Goal: Task Accomplishment & Management: Complete application form

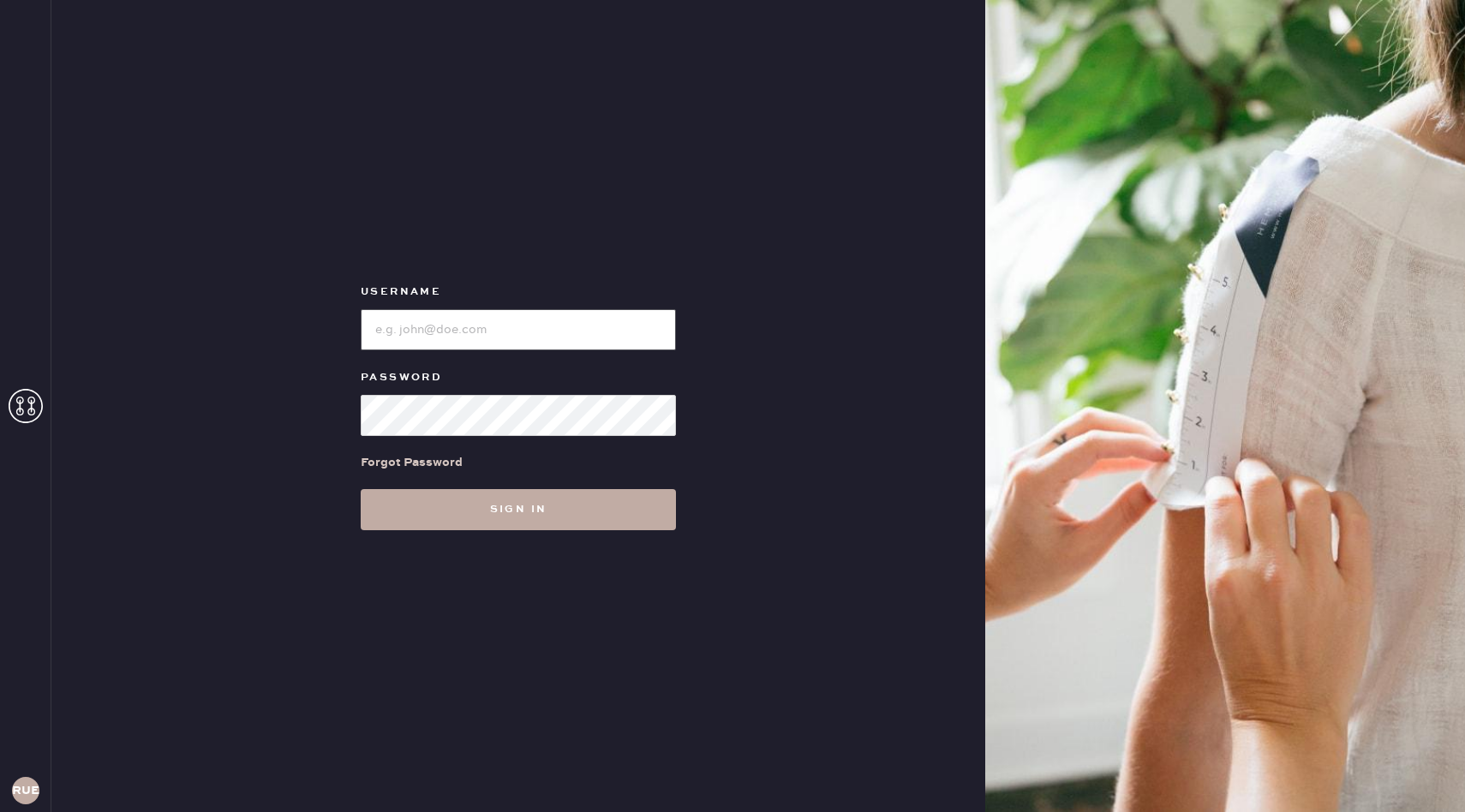
type input "reformationuppereastside"
click at [448, 518] on button "Sign in" at bounding box center [518, 509] width 315 height 42
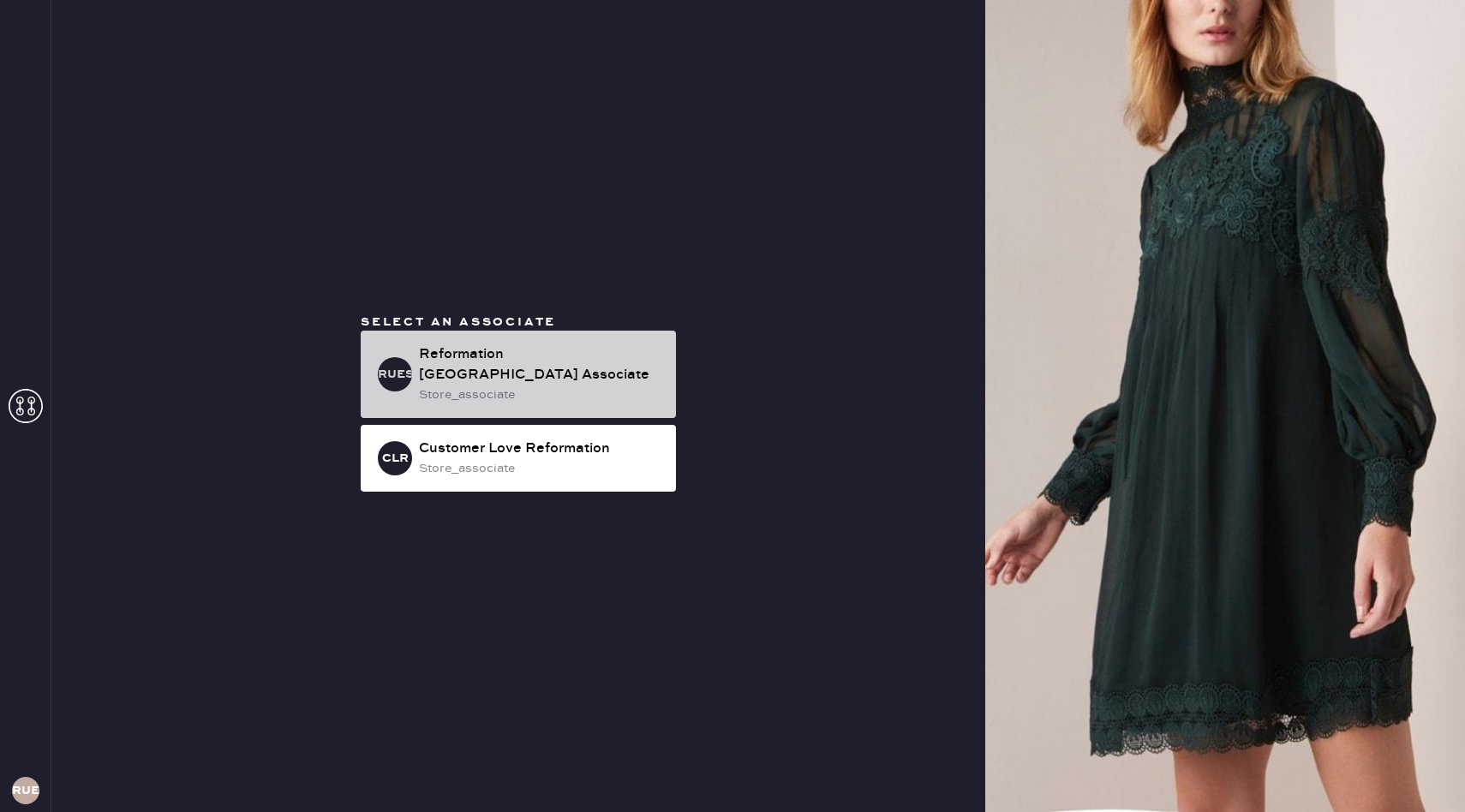
click at [577, 354] on div "Reformation [GEOGRAPHIC_DATA] Associate" at bounding box center [540, 365] width 243 height 42
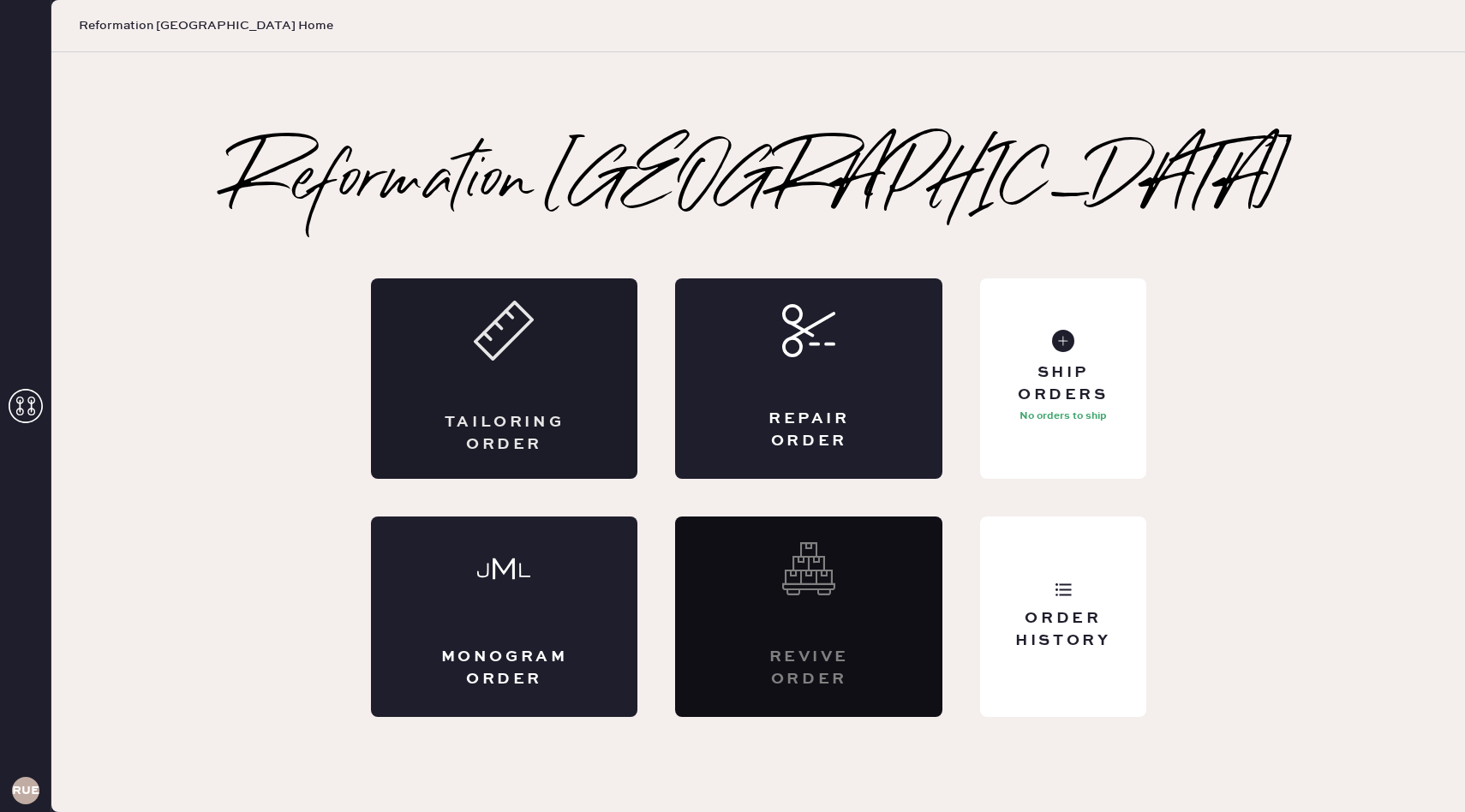
click at [531, 387] on div "Tailoring Order" at bounding box center [504, 378] width 268 height 201
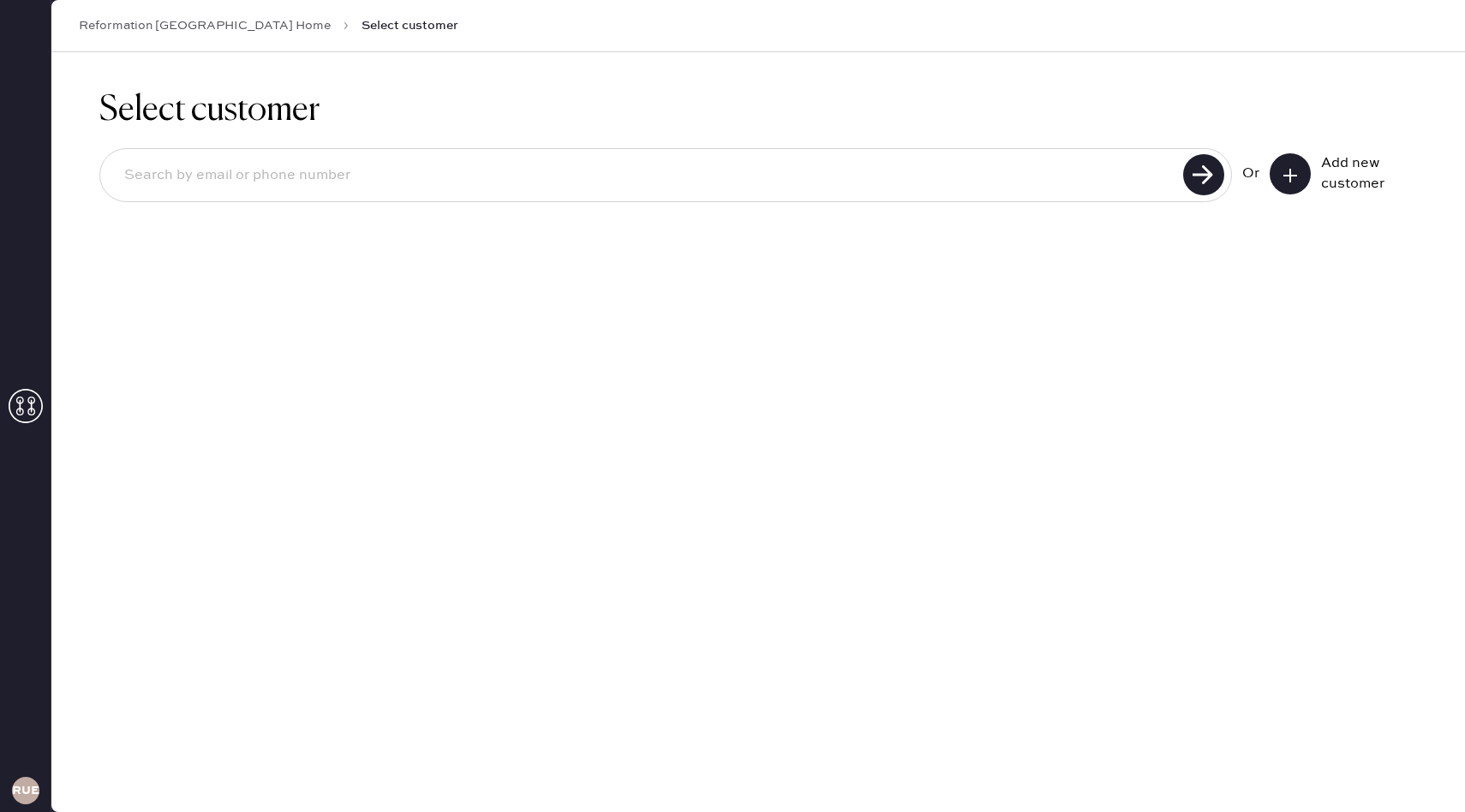
click at [577, 168] on input at bounding box center [643, 176] width 1067 height 40
type input "[EMAIL_ADDRESS][DOMAIN_NAME]"
drag, startPoint x: 306, startPoint y: 173, endPoint x: 99, endPoint y: 175, distance: 207.0
click at [99, 175] on div "[EMAIL_ADDRESS][DOMAIN_NAME]" at bounding box center [665, 175] width 1132 height 54
click at [1296, 176] on icon at bounding box center [1290, 175] width 17 height 17
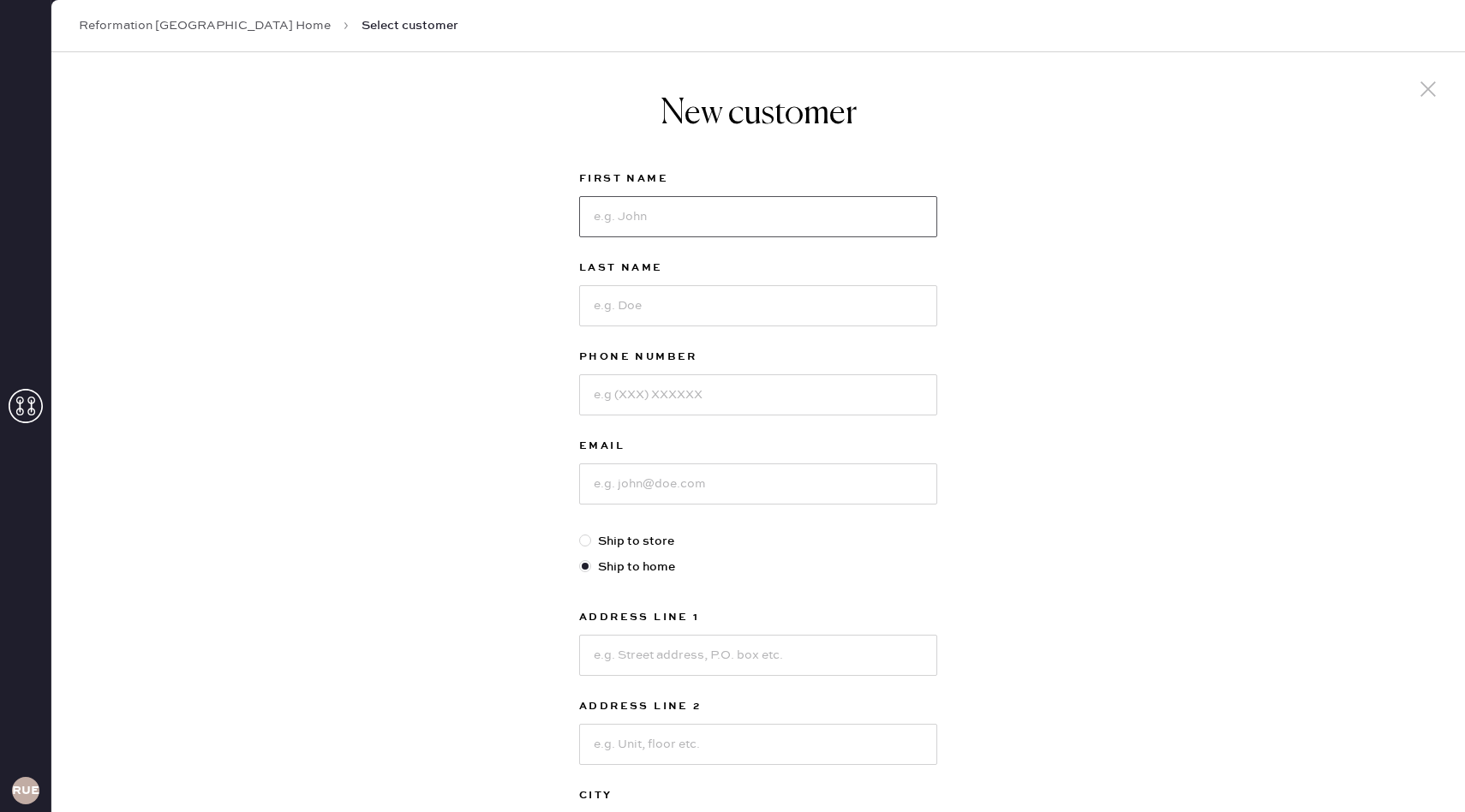
click at [753, 216] on input at bounding box center [758, 217] width 358 height 42
type input "[PERSON_NAME]"
type input "8479100026"
click at [694, 471] on input at bounding box center [758, 484] width 358 height 42
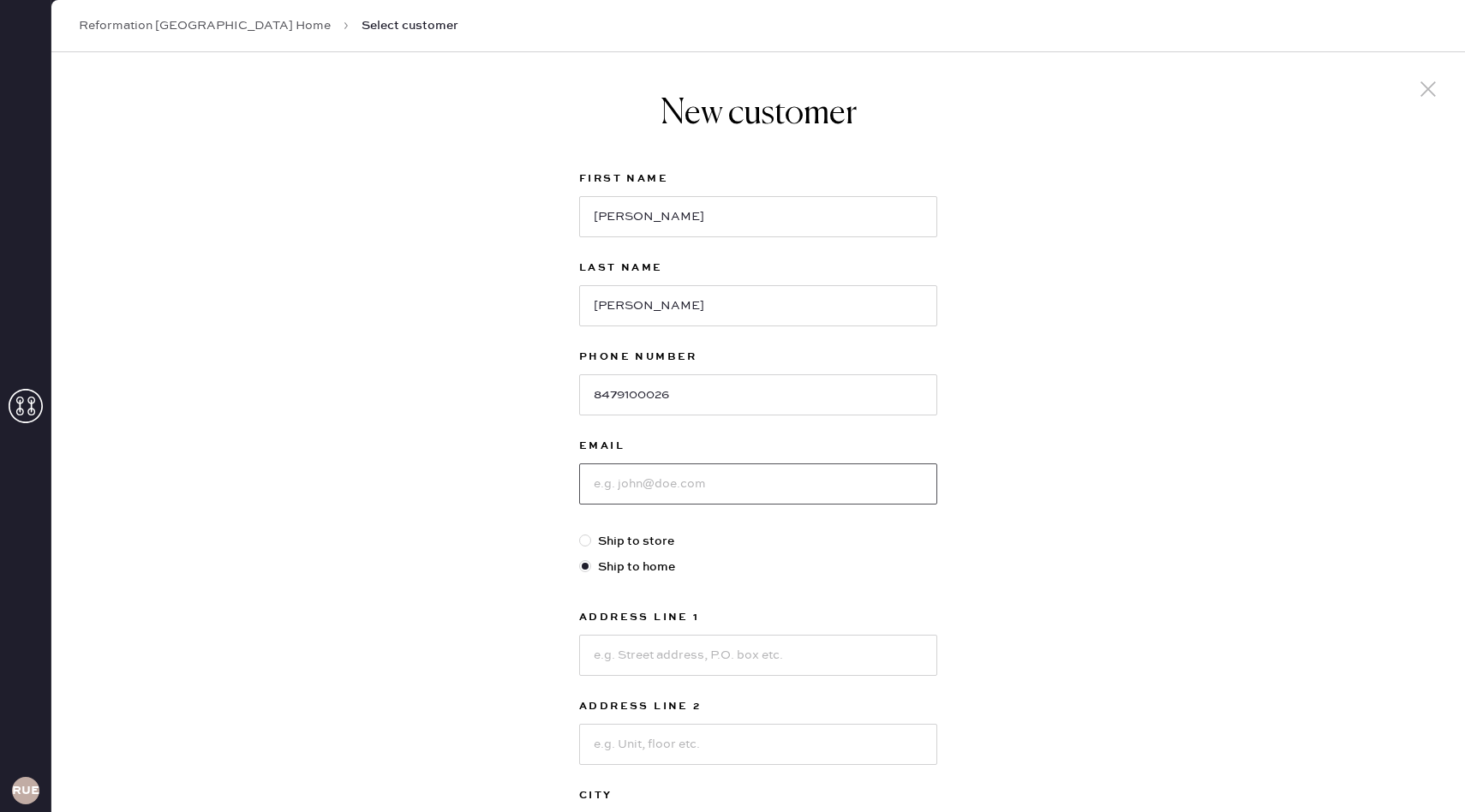
paste input "[EMAIL_ADDRESS][DOMAIN_NAME]"
type input "[EMAIL_ADDRESS][DOMAIN_NAME]"
click at [634, 537] on label "Ship to store" at bounding box center [758, 541] width 358 height 19
click at [580, 533] on input "Ship to store" at bounding box center [579, 532] width 1 height 1
radio input "true"
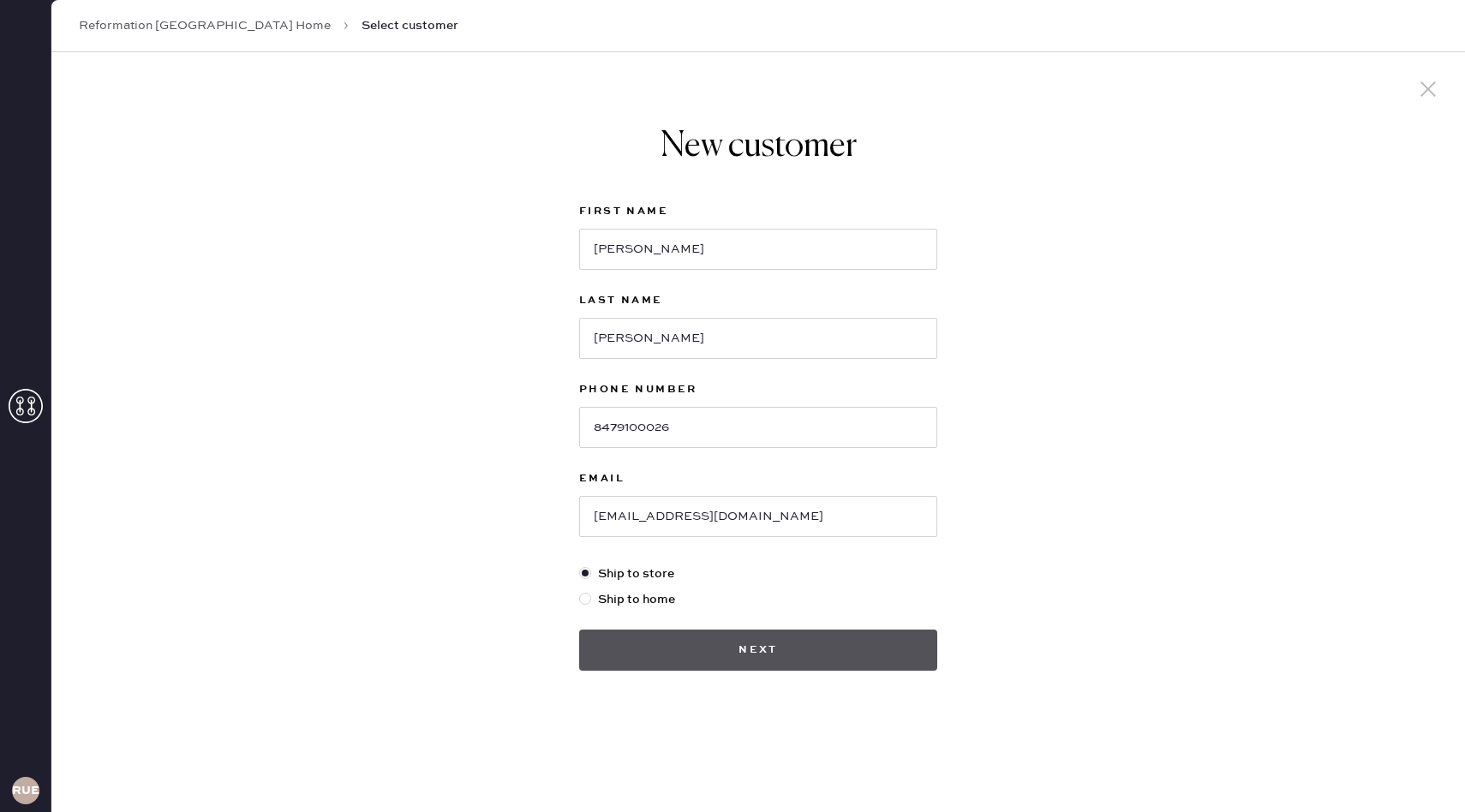
click at [763, 659] on button "Next" at bounding box center [758, 650] width 358 height 42
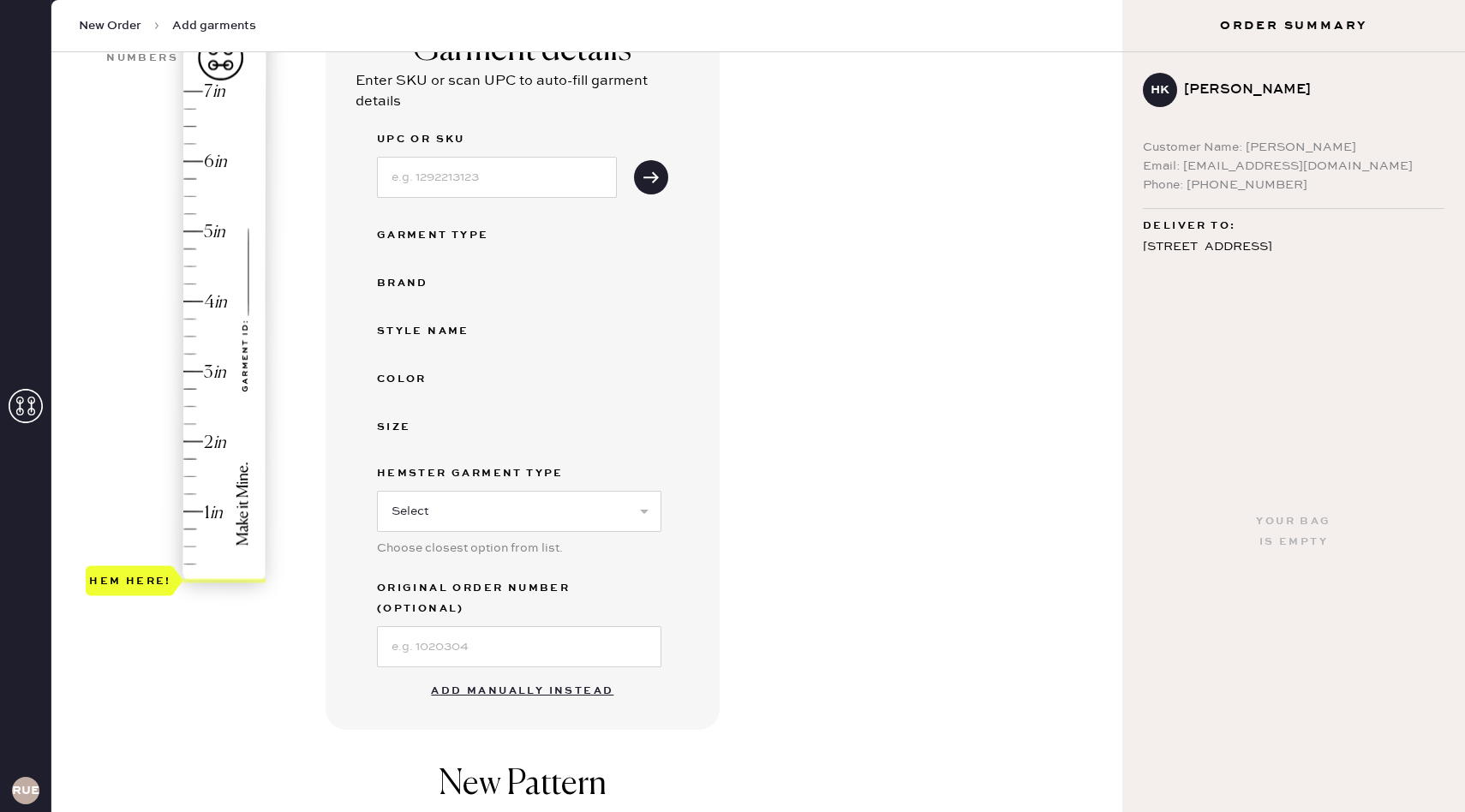
scroll to position [167, 0]
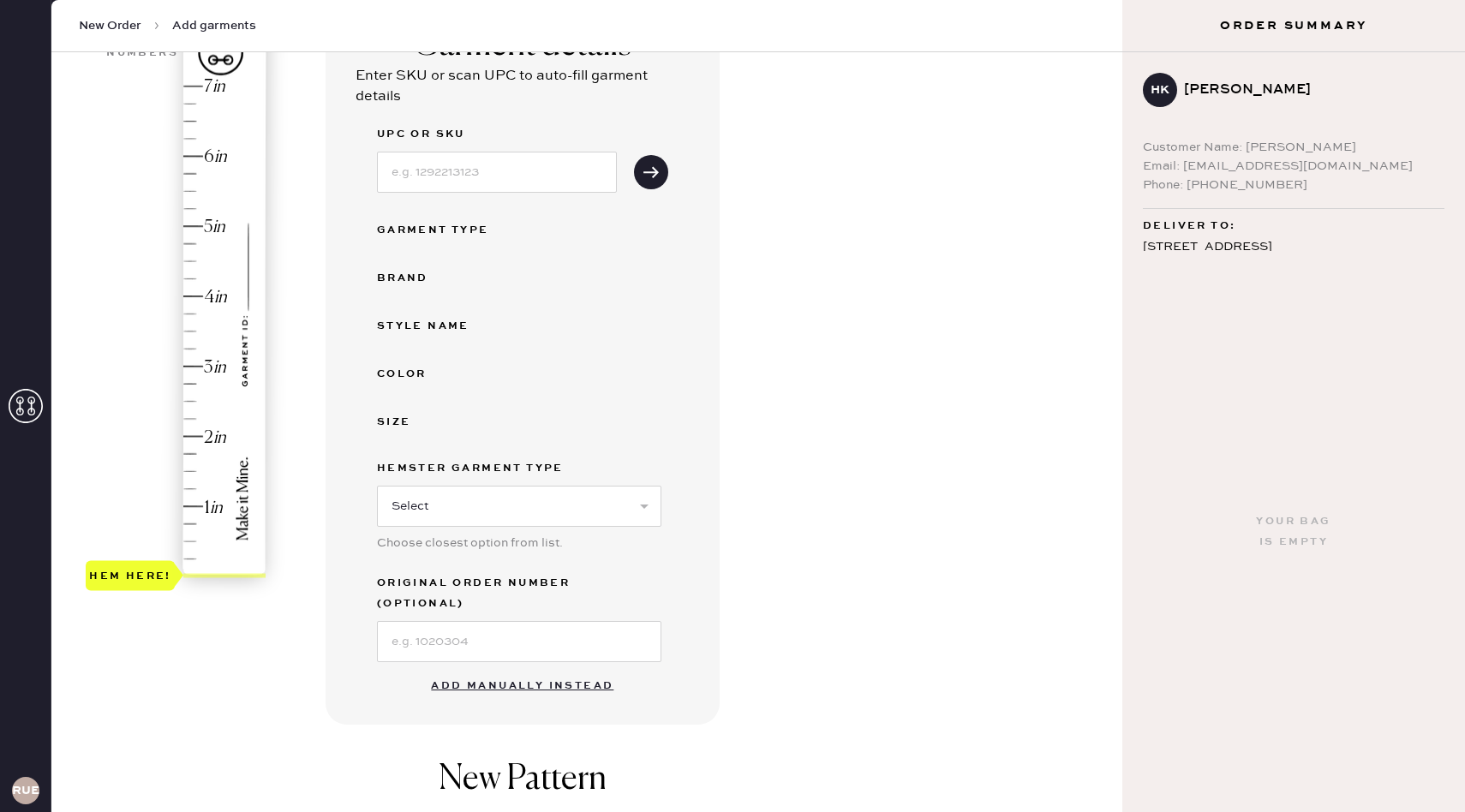
click at [523, 669] on button "Add manually instead" at bounding box center [521, 686] width 203 height 34
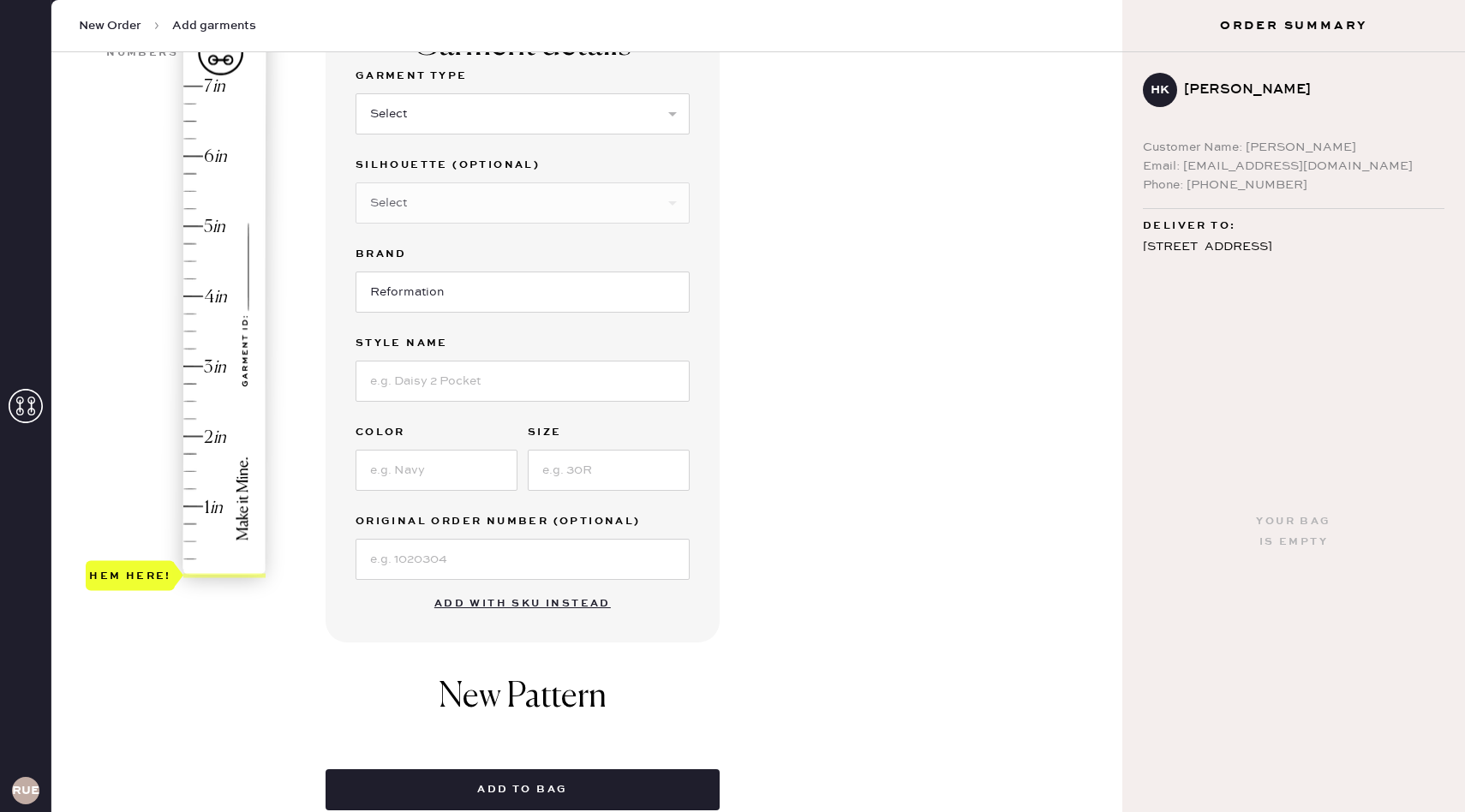
scroll to position [71, 0]
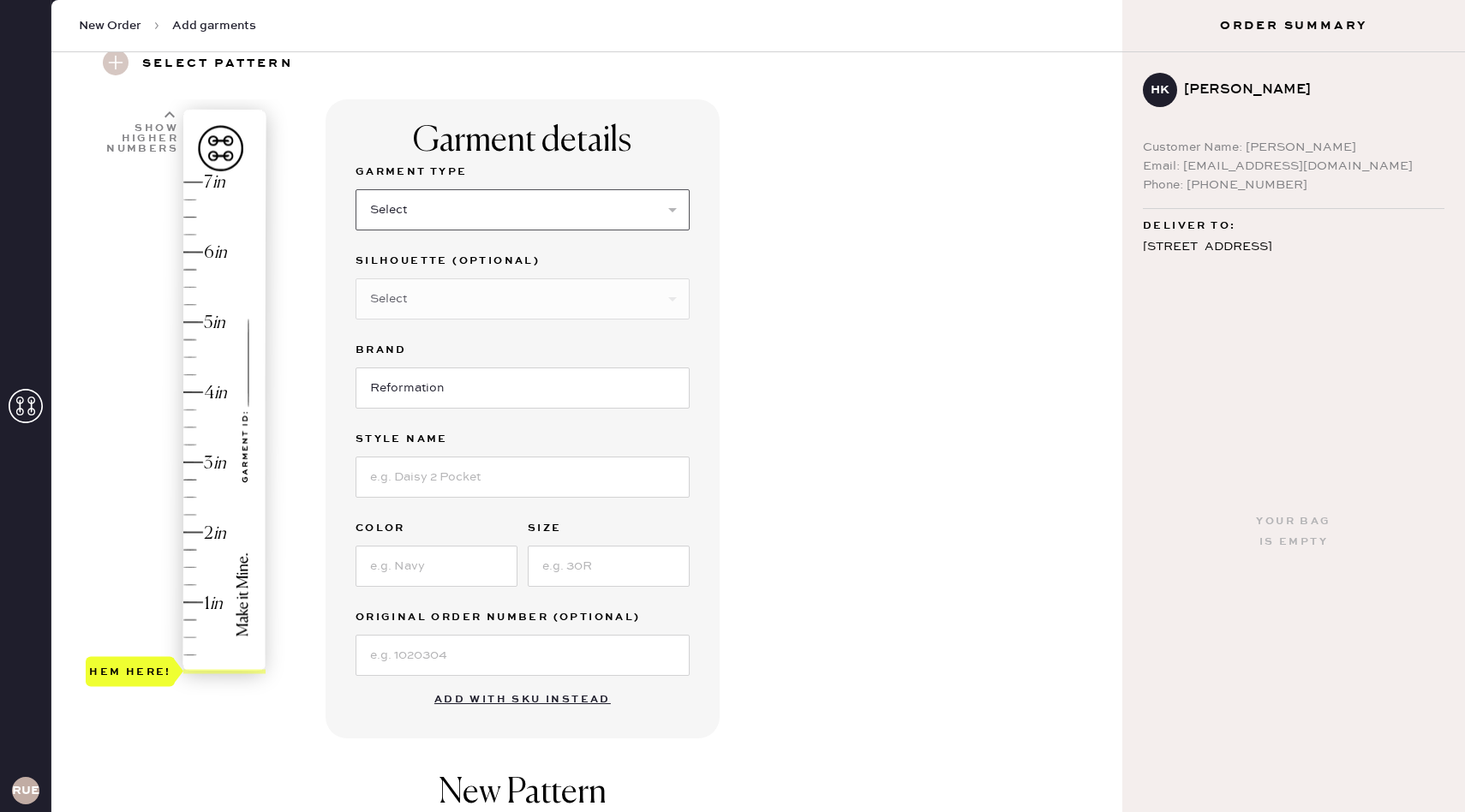
click at [577, 222] on select "Select Basic Skirt Jeans Leggings Pants Shorts Basic Sleeved Dress Basic Sleeve…" at bounding box center [522, 210] width 334 height 42
select select "2"
click at [459, 306] on select "Select Shorts Cropped Flare Boot Cut Straight Skinny Other" at bounding box center [522, 299] width 334 height 42
select select "7"
click at [438, 481] on input at bounding box center [522, 477] width 334 height 42
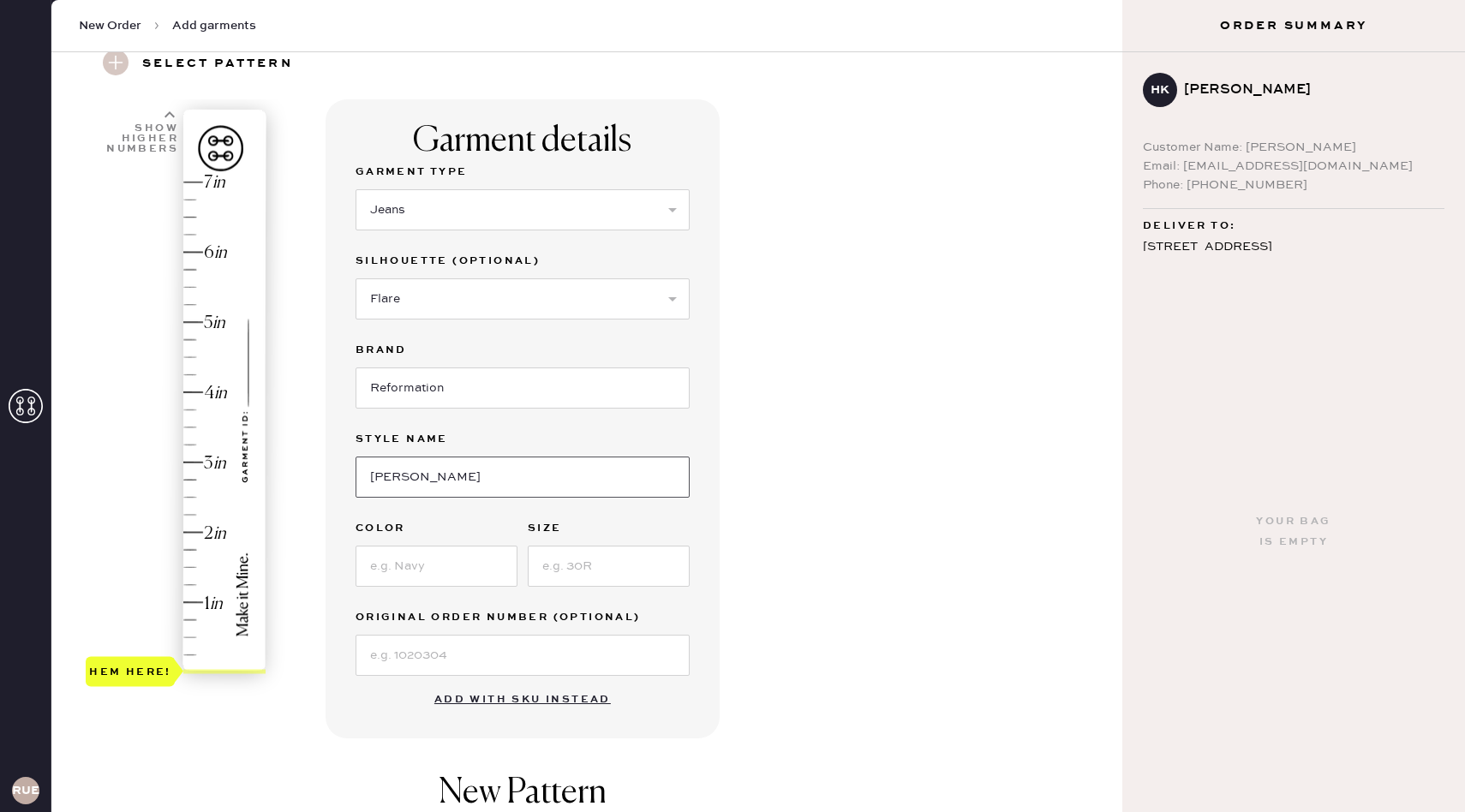
click at [446, 471] on input "[PERSON_NAME]" at bounding box center [522, 477] width 334 height 42
type input "[PERSON_NAME] high rise slochy wide leg"
type input "ondine"
type input "23"
type input "4.5"
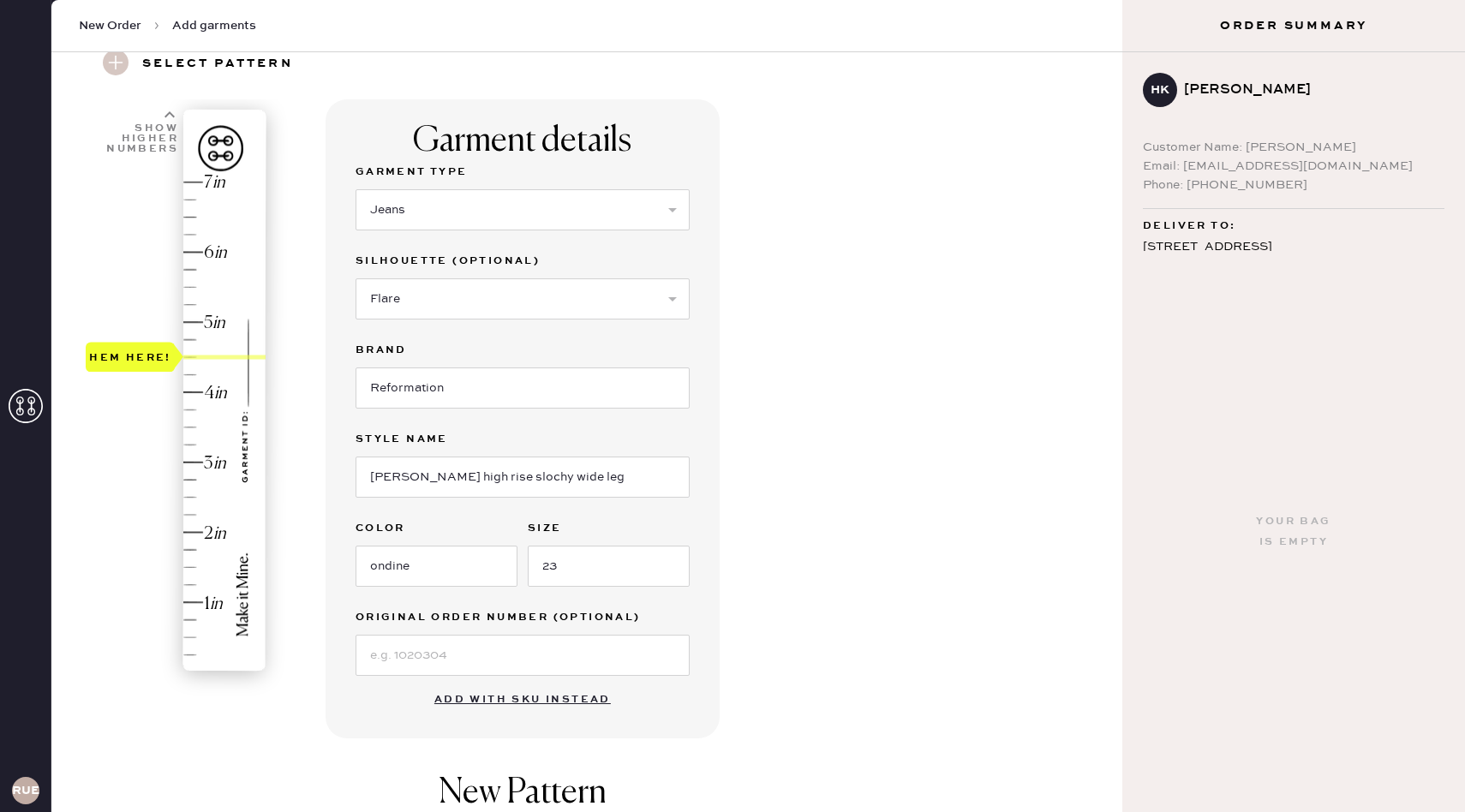
click at [193, 359] on div "Hem here!" at bounding box center [177, 426] width 183 height 505
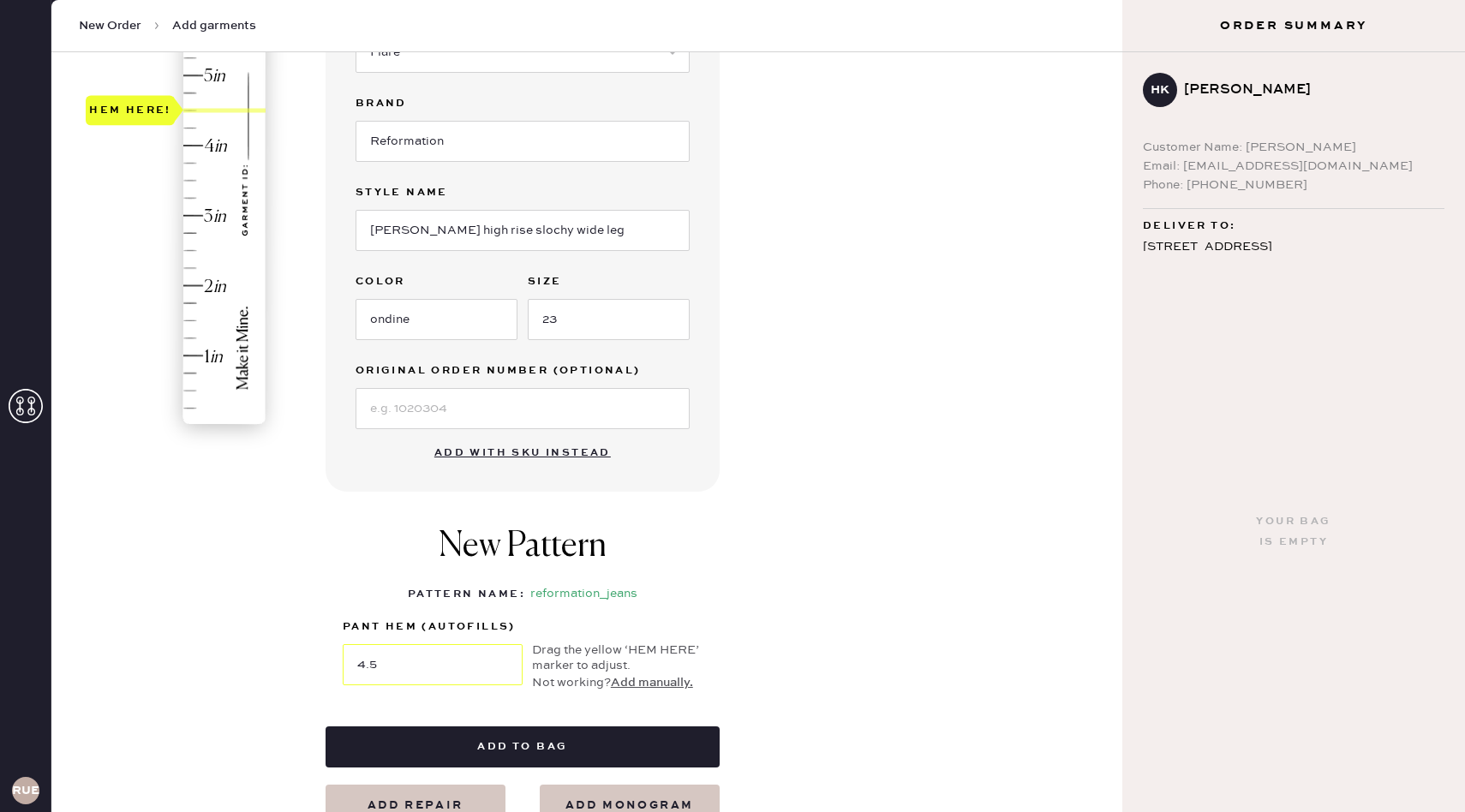
scroll to position [333, 0]
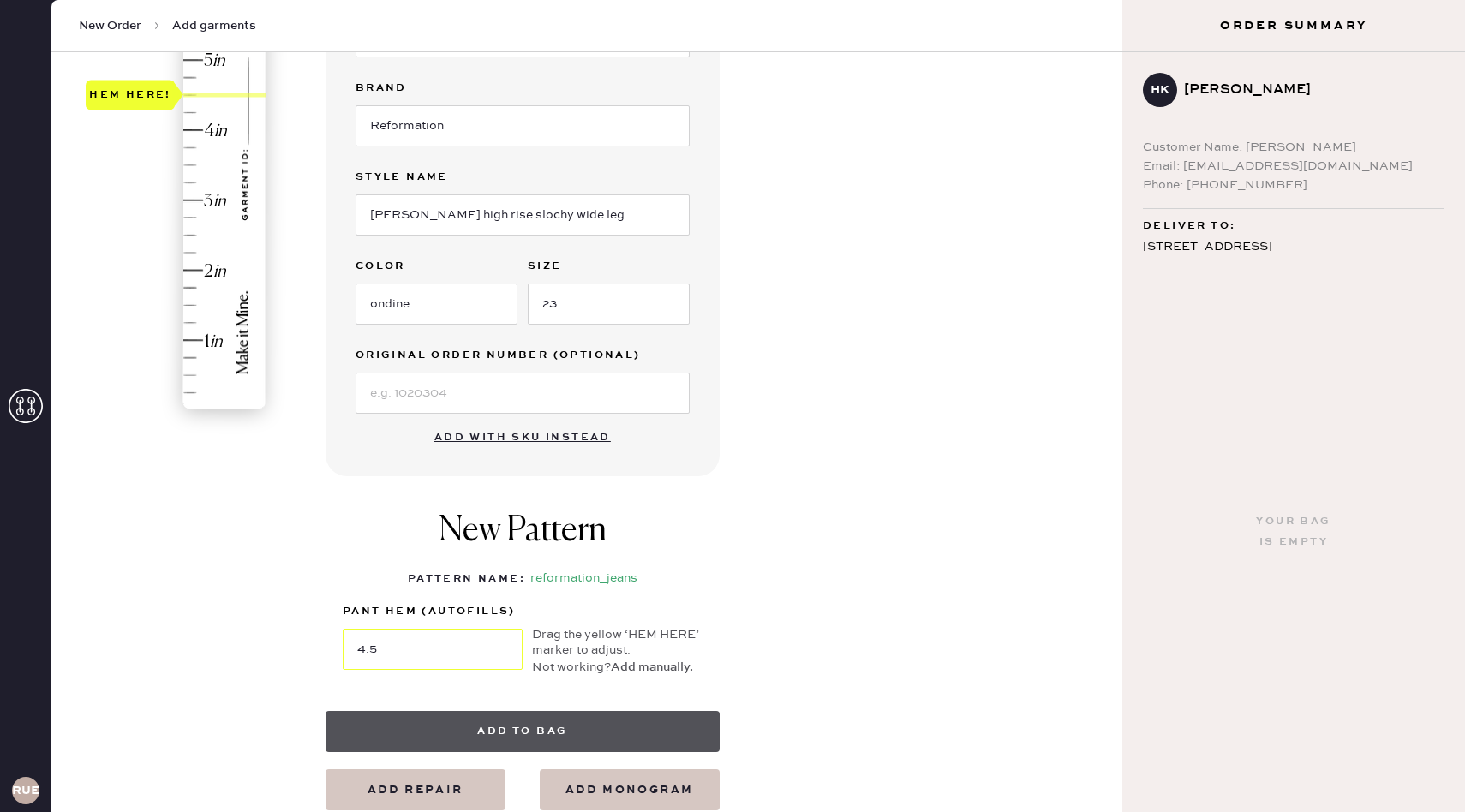
click at [573, 744] on button "Add to bag" at bounding box center [522, 732] width 394 height 42
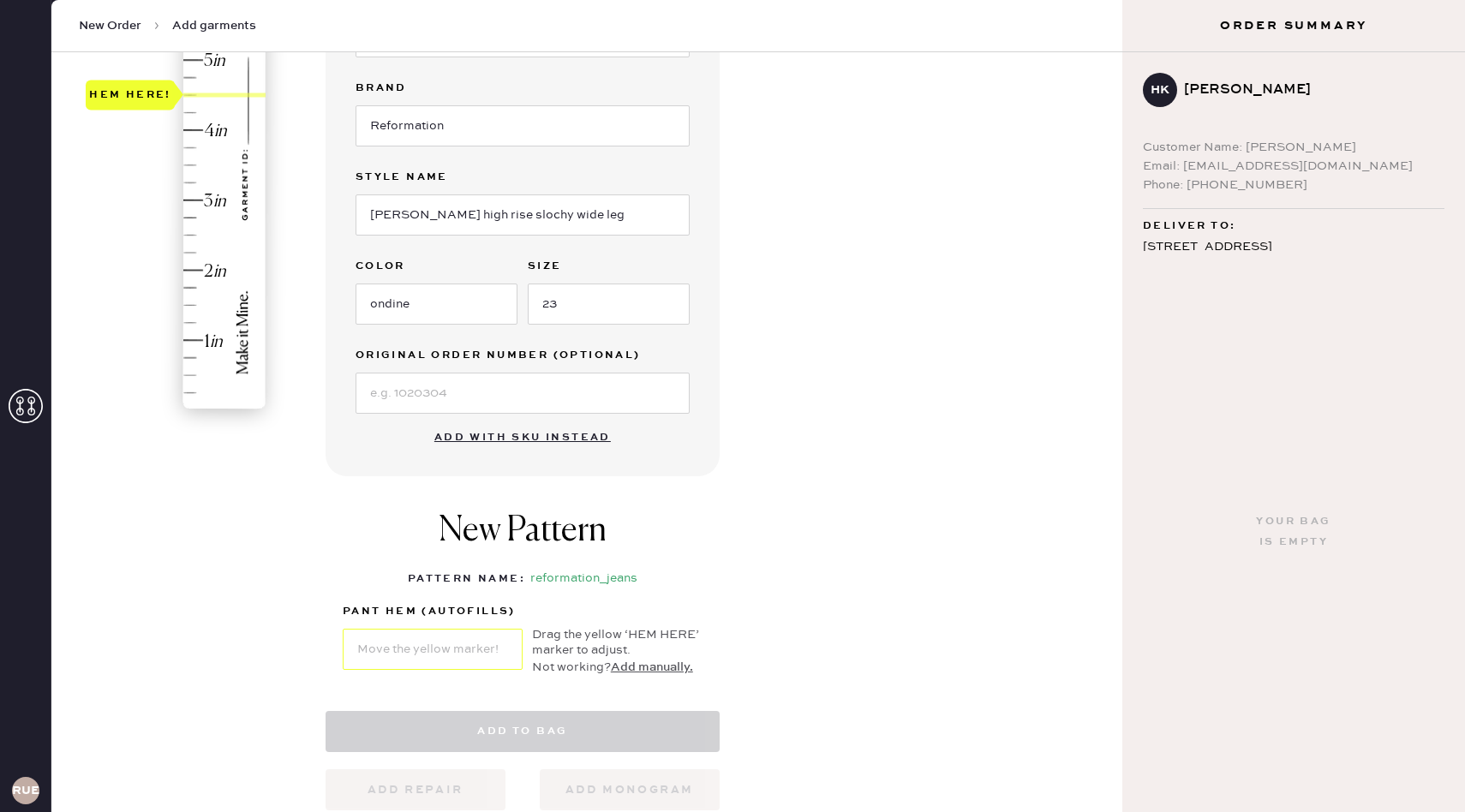
select select "2"
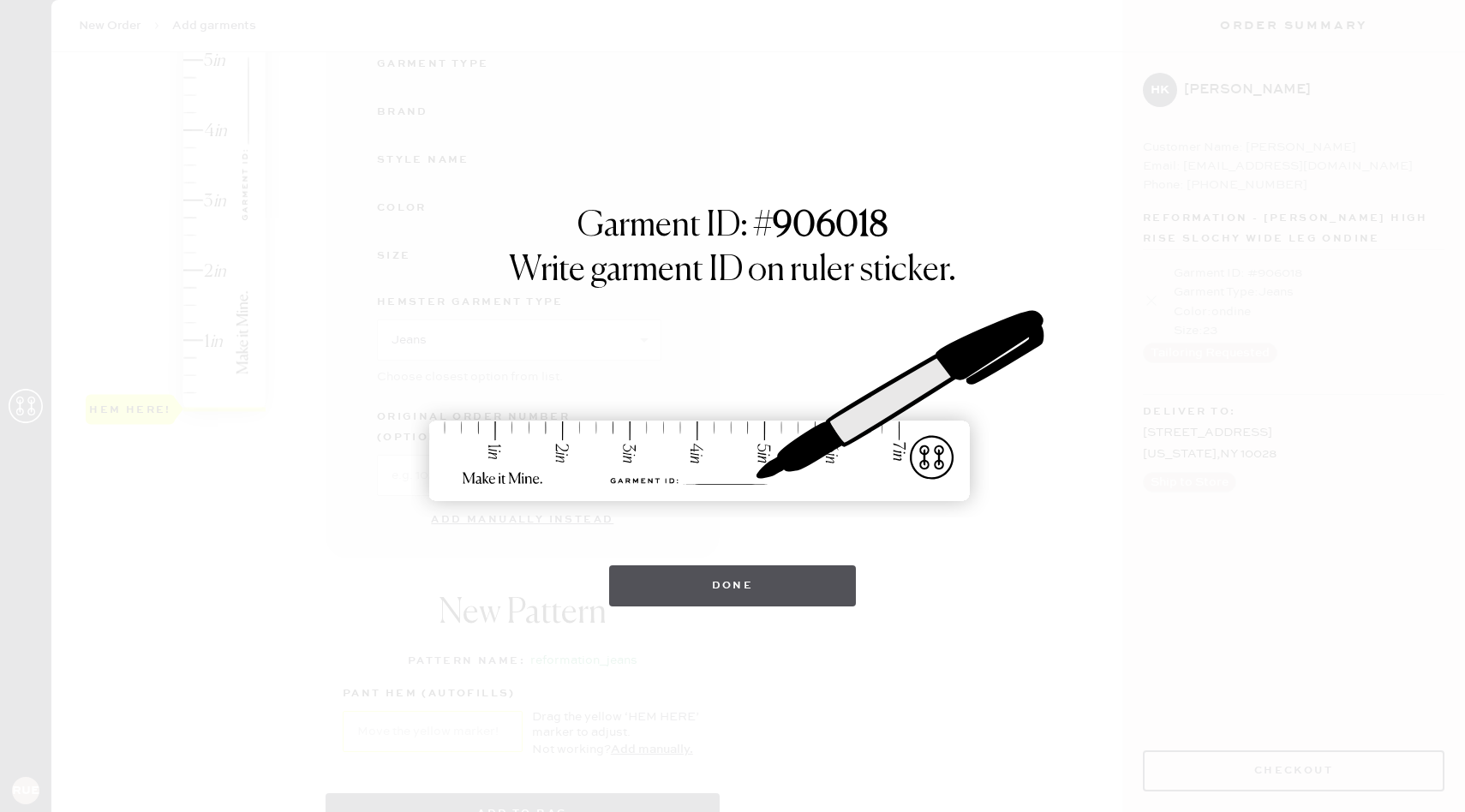
click at [747, 589] on button "Done" at bounding box center [733, 586] width 248 height 42
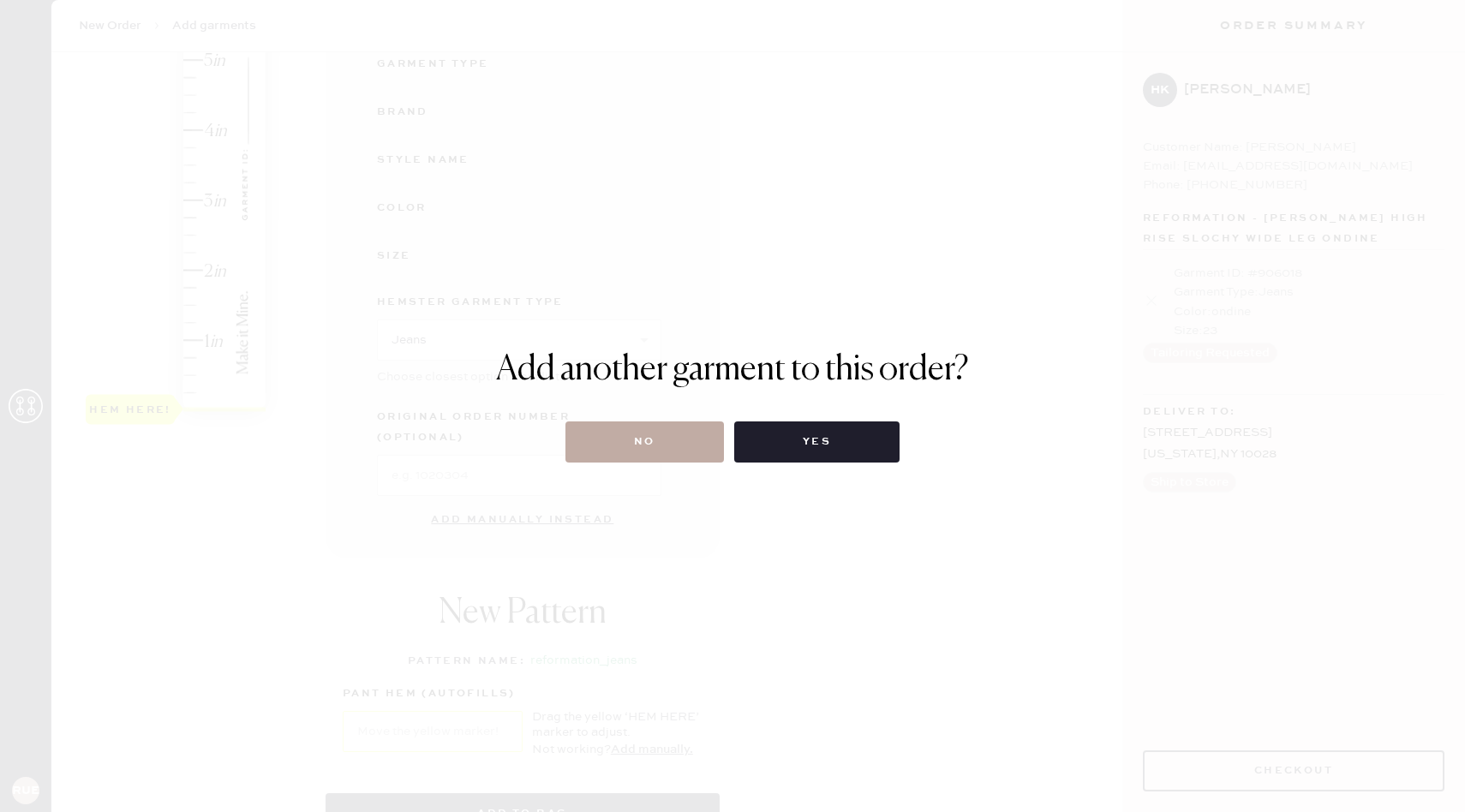
click at [671, 441] on button "No" at bounding box center [644, 442] width 158 height 42
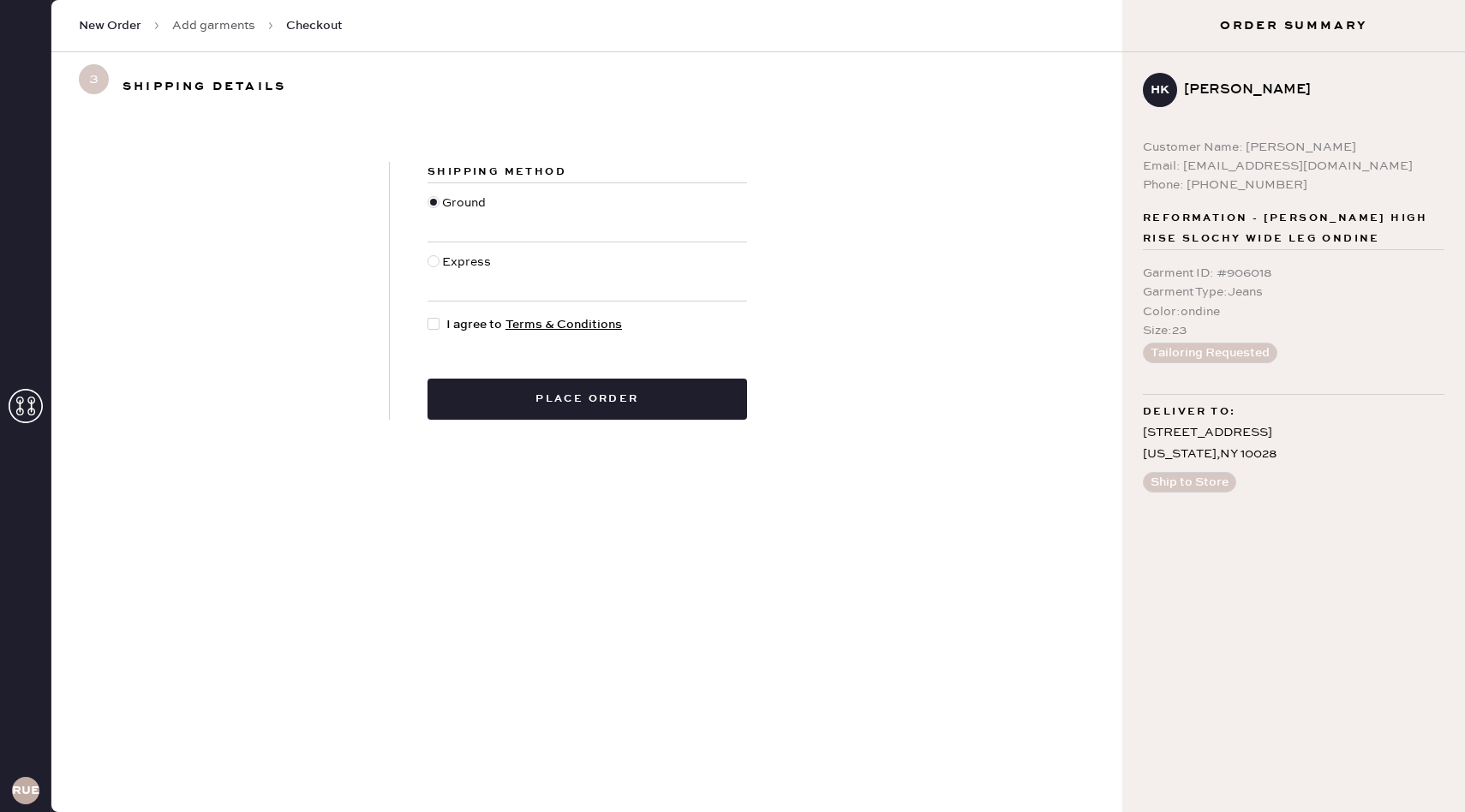
click at [461, 333] on span "I agree to Terms & Conditions" at bounding box center [534, 324] width 175 height 19
click at [428, 316] on input "I agree to Terms & Conditions" at bounding box center [427, 315] width 1 height 1
checkbox input "true"
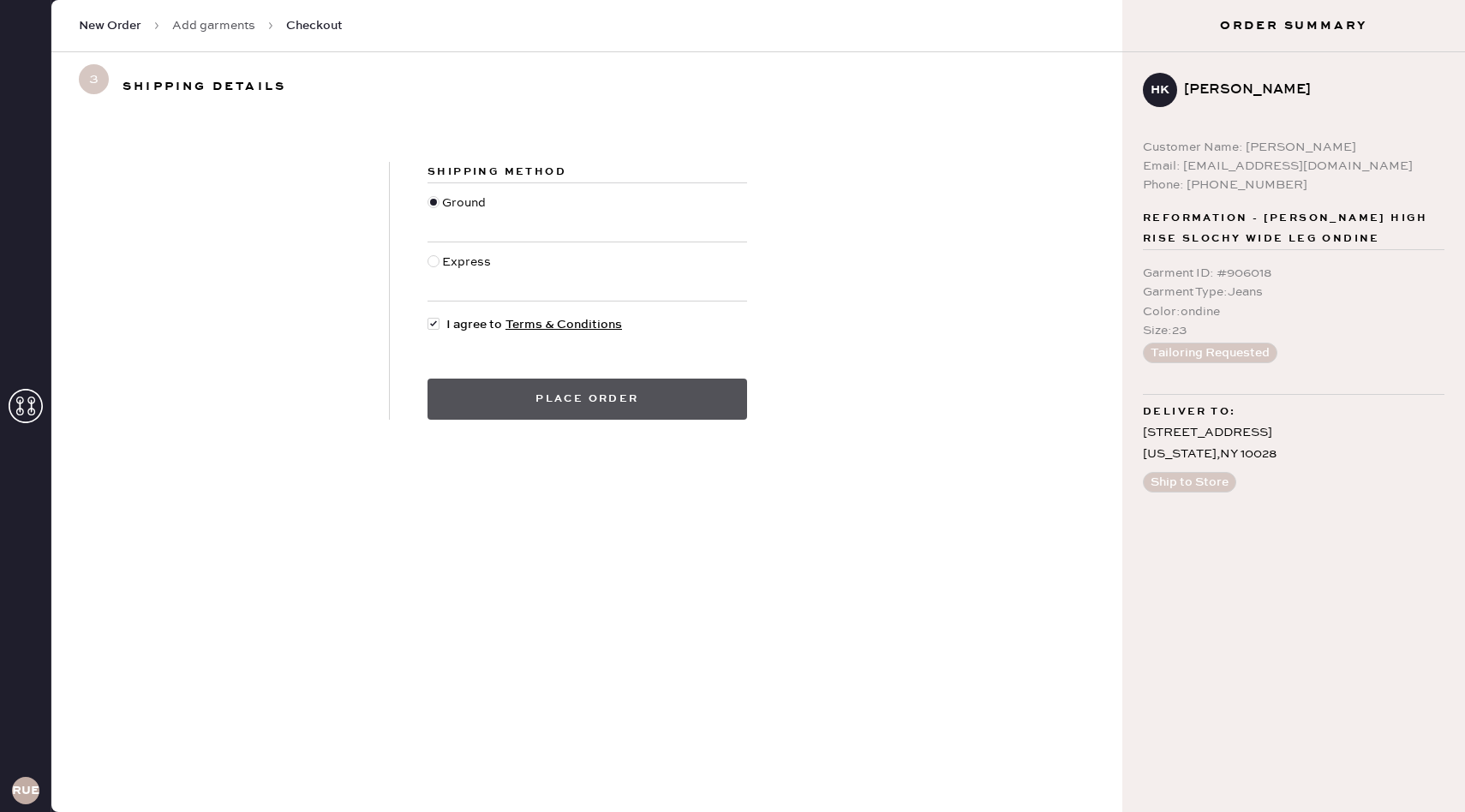
click at [535, 404] on button "Place order" at bounding box center [587, 399] width 320 height 42
